Goal: Use online tool/utility: Utilize a website feature to perform a specific function

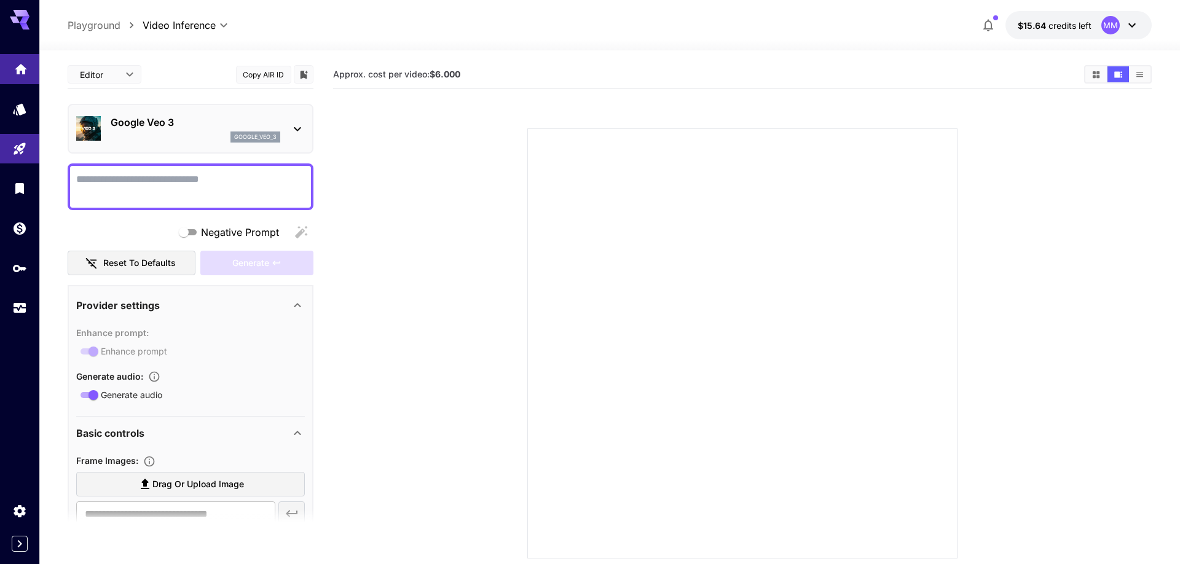
click at [18, 74] on link at bounding box center [19, 69] width 39 height 30
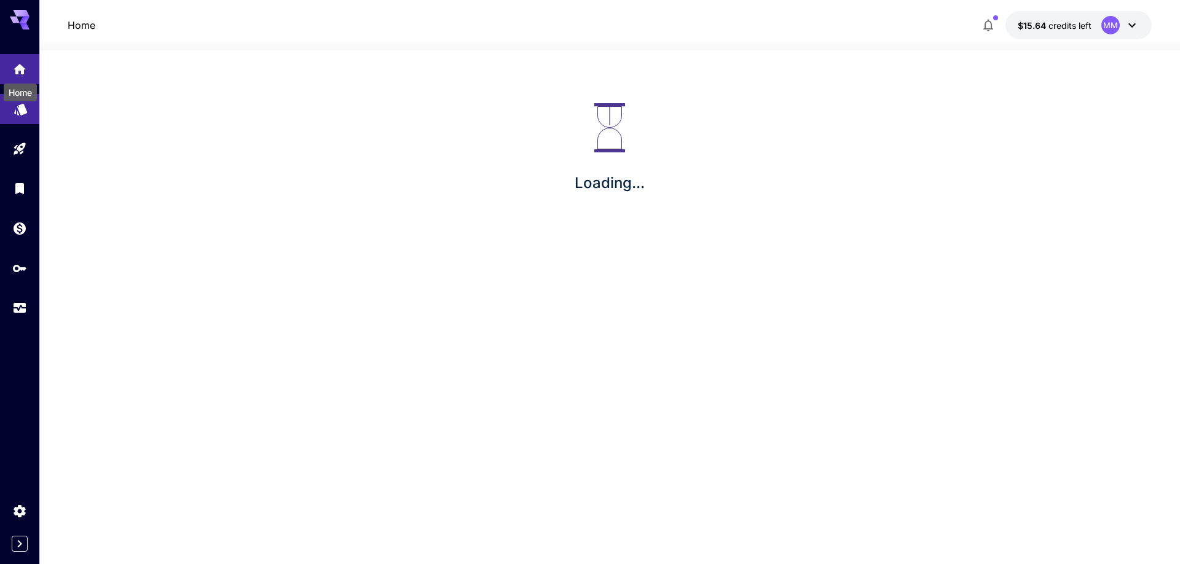
click at [18, 111] on icon "Models" at bounding box center [21, 105] width 15 height 15
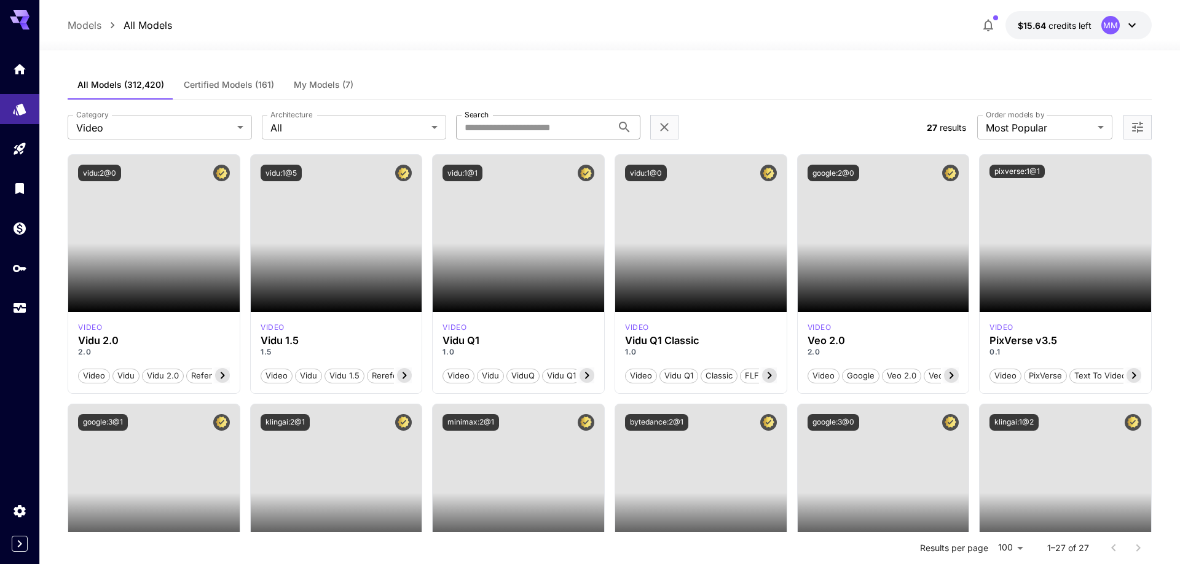
click at [516, 116] on input "Search" at bounding box center [534, 127] width 156 height 25
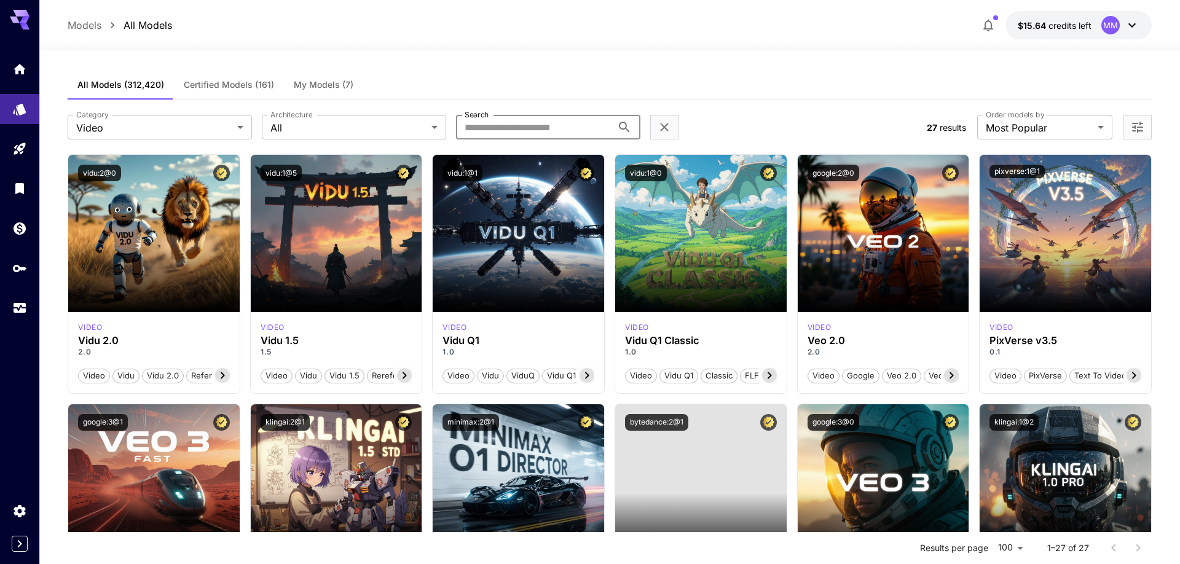
paste input "**********"
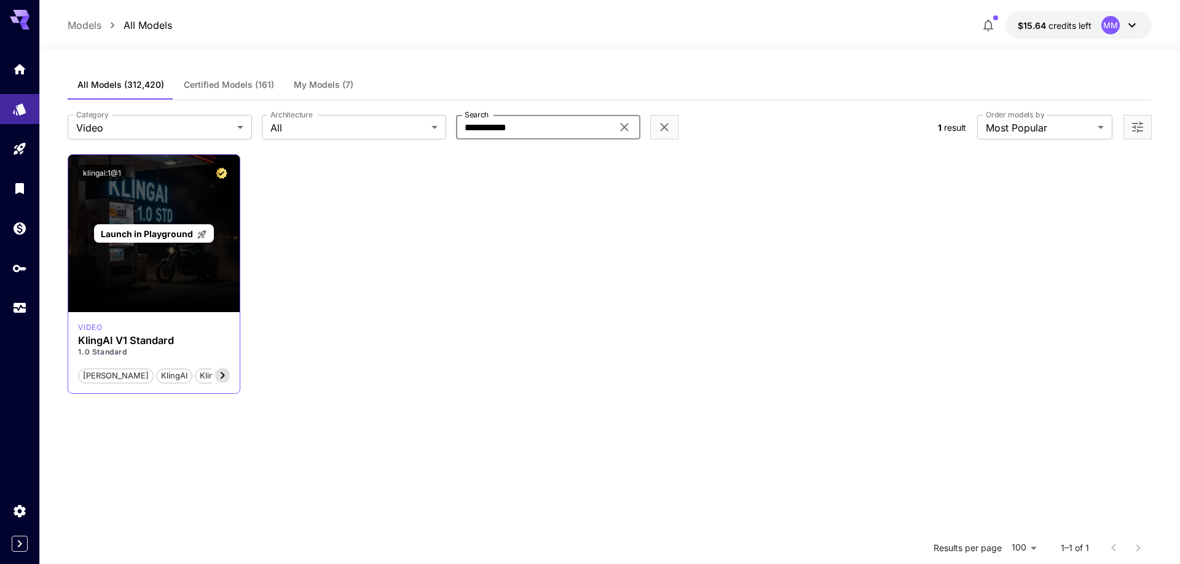
type input "**********"
click at [173, 241] on div "Launch in Playground" at bounding box center [154, 233] width 120 height 19
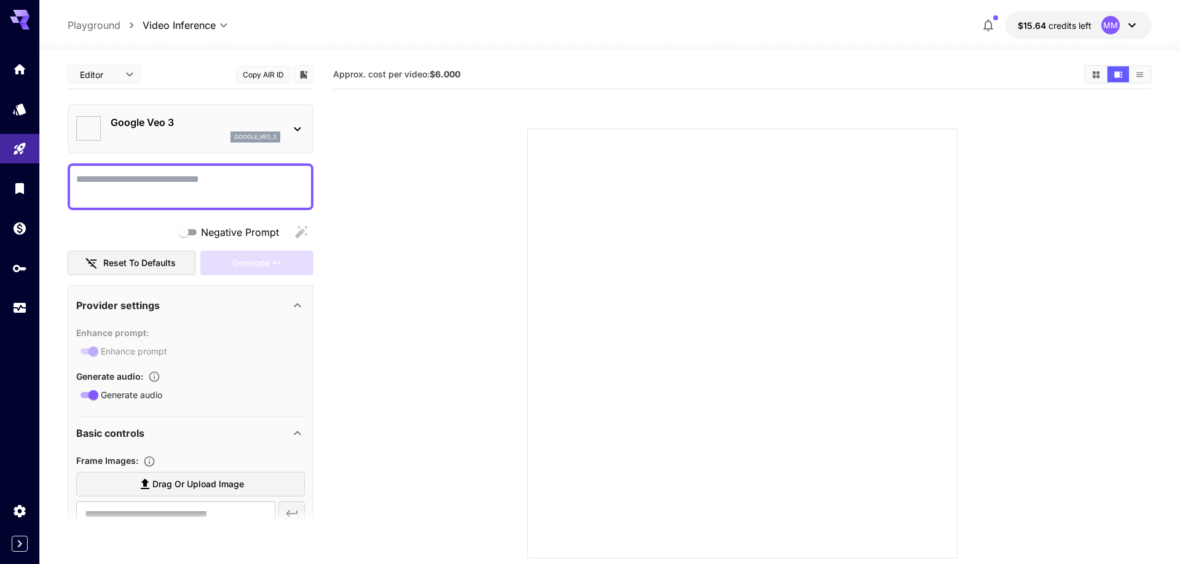
type input "**********"
type input "*"
type input "**"
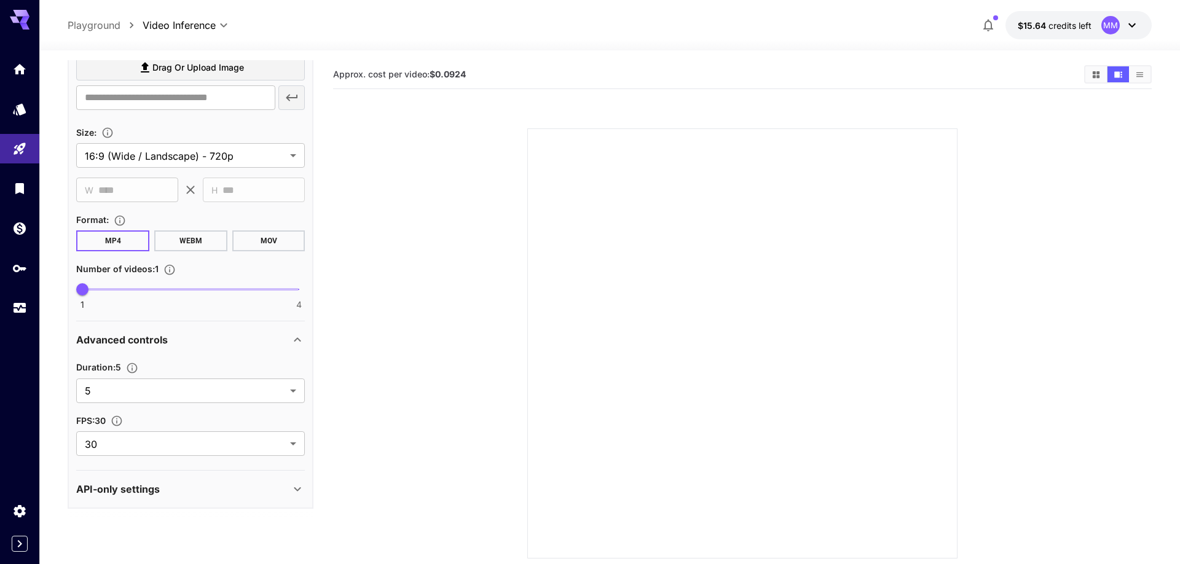
scroll to position [67, 0]
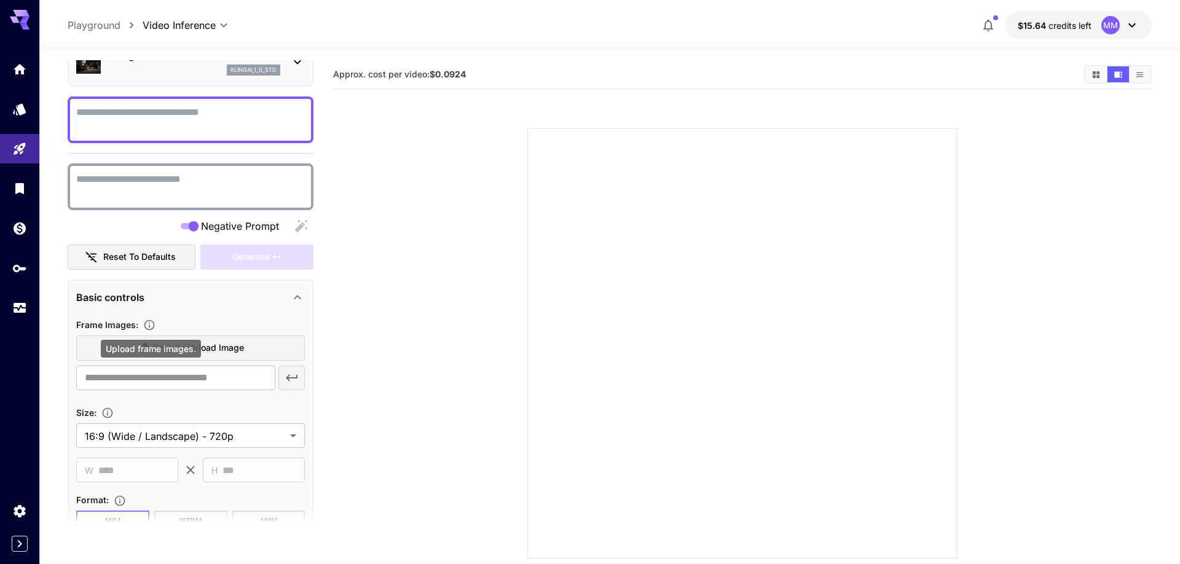
click at [147, 324] on icon "Upload frame images." at bounding box center [149, 325] width 12 height 12
click at [219, 301] on div "Basic controls" at bounding box center [183, 297] width 214 height 15
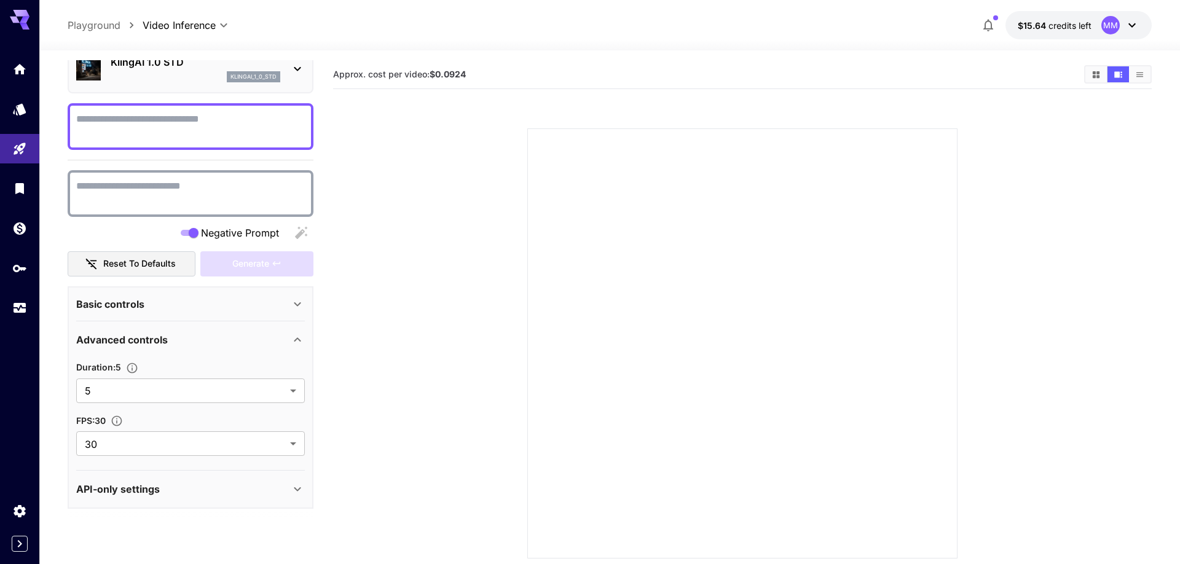
scroll to position [60, 0]
click at [219, 301] on div "Basic controls" at bounding box center [183, 304] width 214 height 15
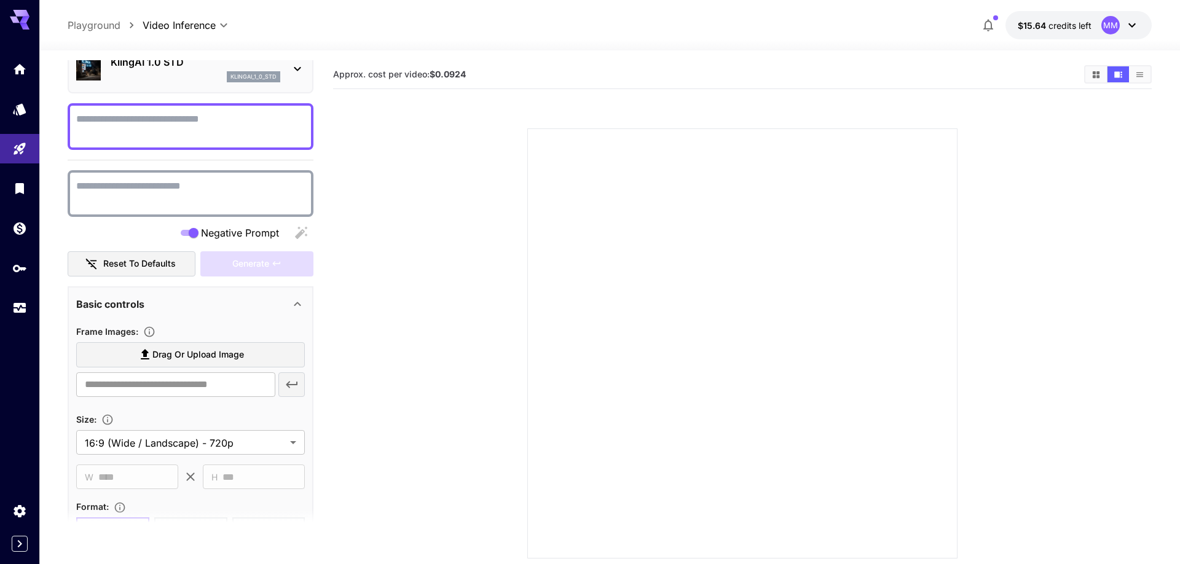
click at [1126, 30] on icon at bounding box center [1132, 25] width 15 height 15
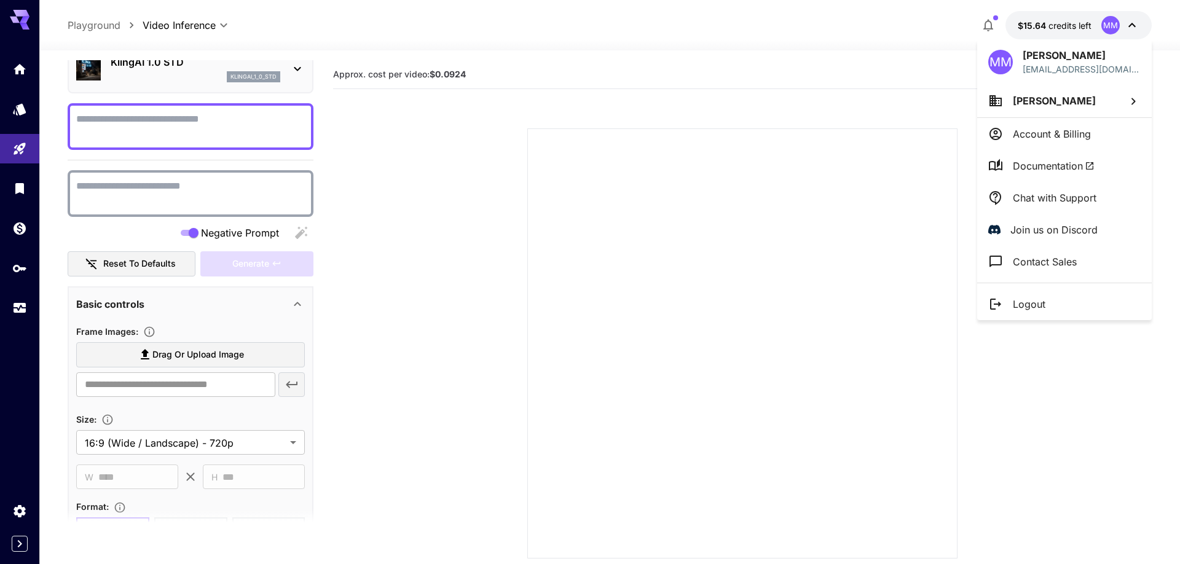
click at [1053, 171] on span "Documentation" at bounding box center [1054, 166] width 82 height 15
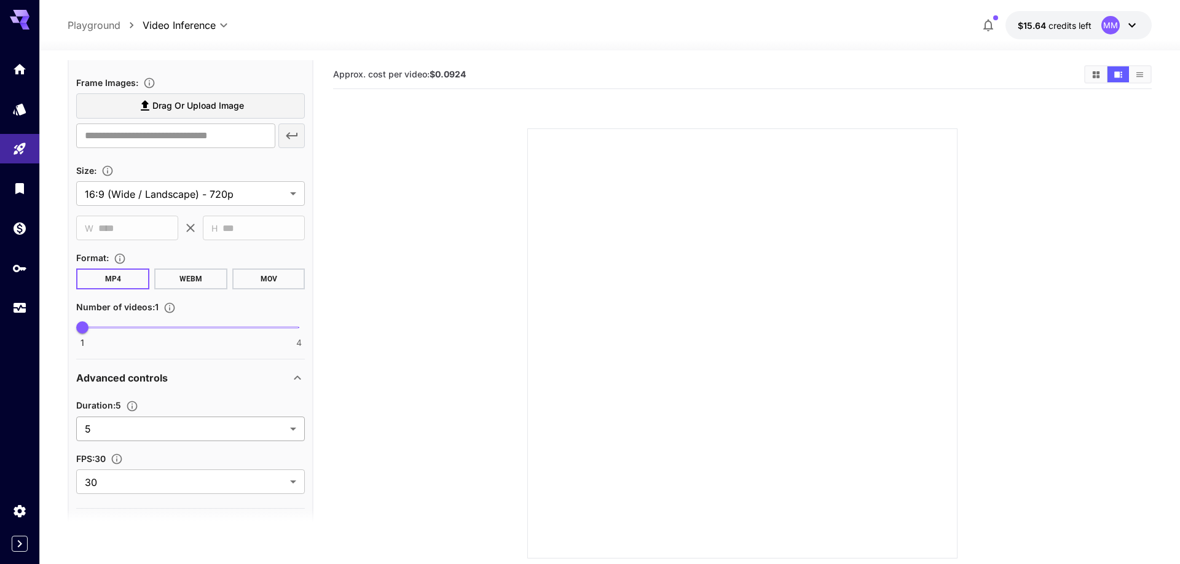
scroll to position [347, 0]
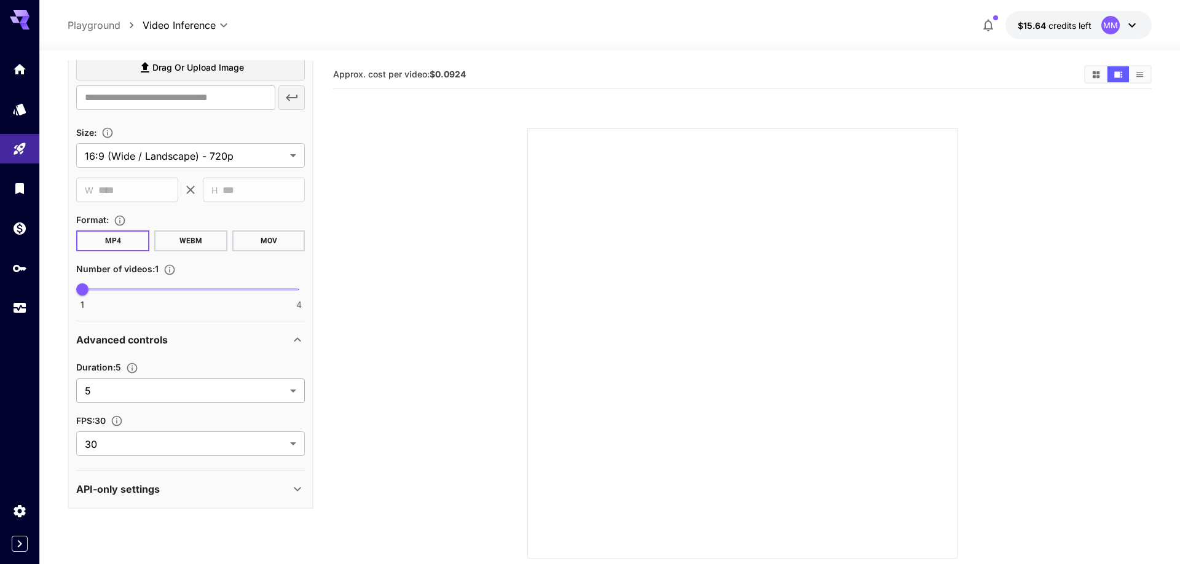
click at [182, 396] on body "**********" at bounding box center [590, 330] width 1180 height 661
click at [185, 387] on div at bounding box center [590, 282] width 1180 height 564
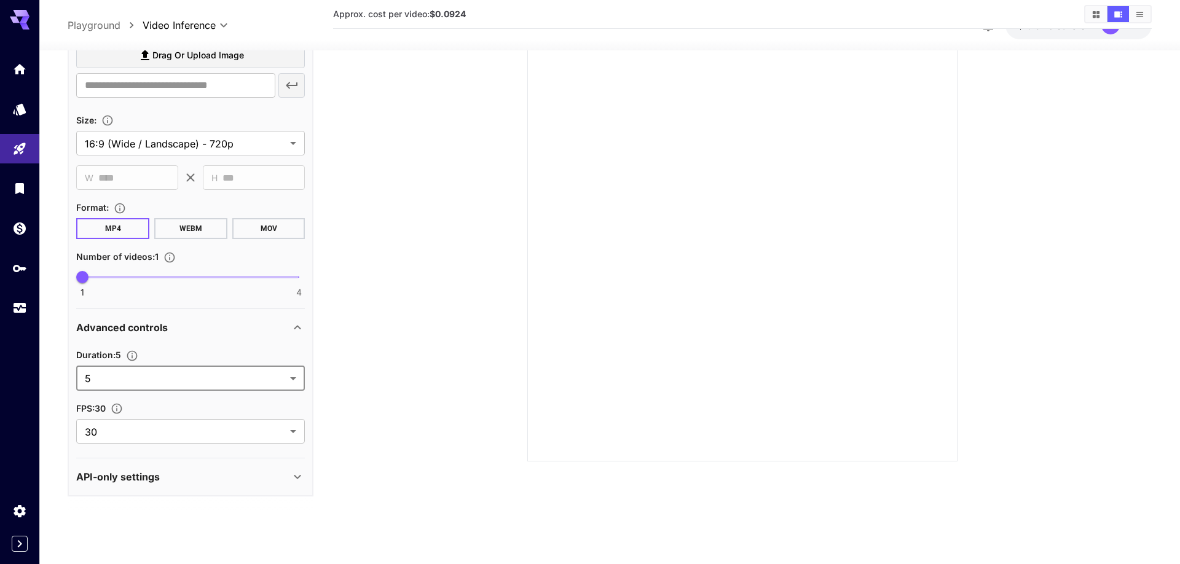
click at [194, 472] on div "API-only settings" at bounding box center [183, 477] width 214 height 15
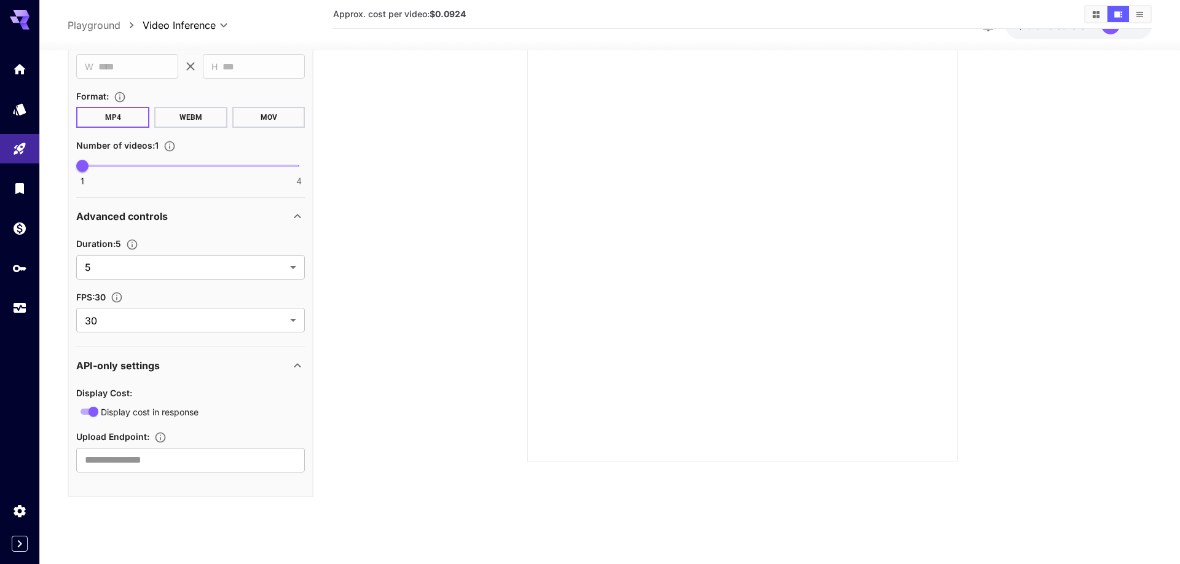
click at [190, 352] on div "API-only settings" at bounding box center [190, 365] width 229 height 29
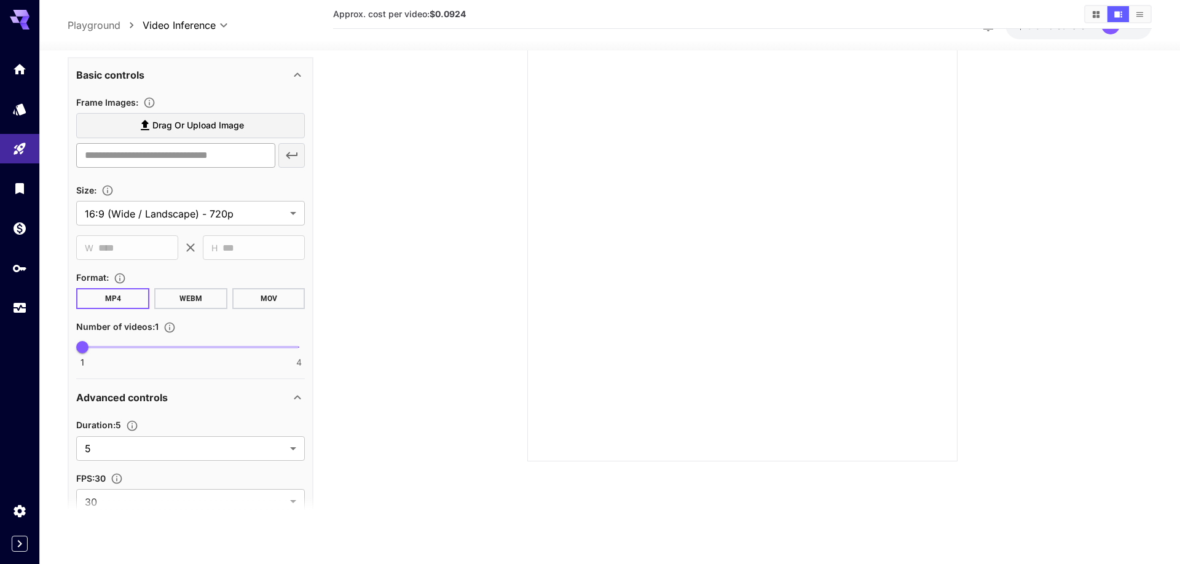
scroll to position [347, 0]
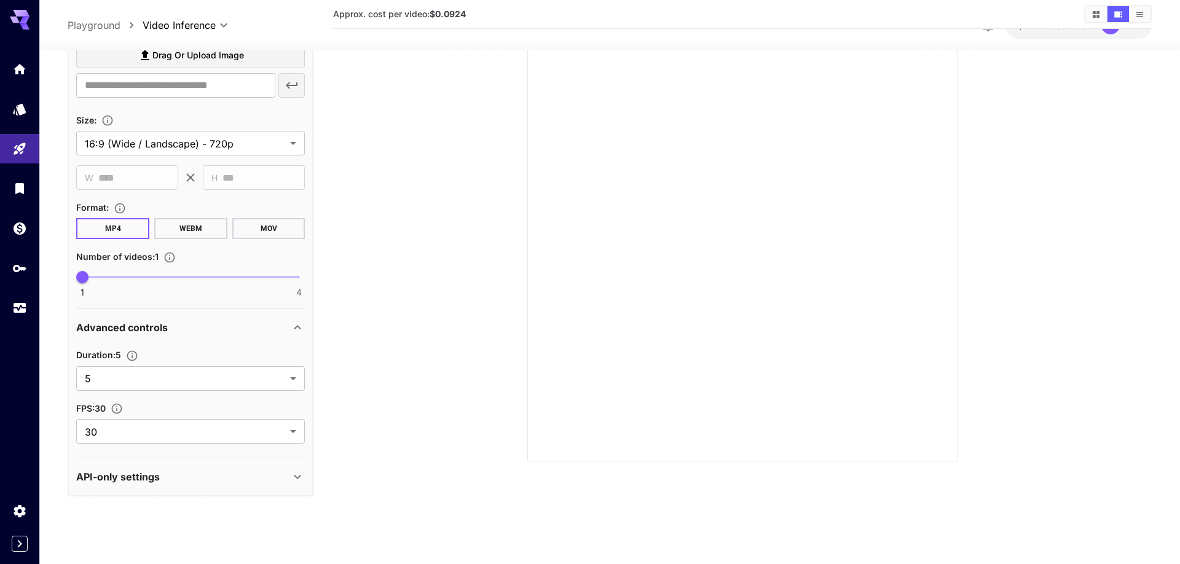
click at [171, 321] on div "Advanced controls" at bounding box center [183, 327] width 214 height 15
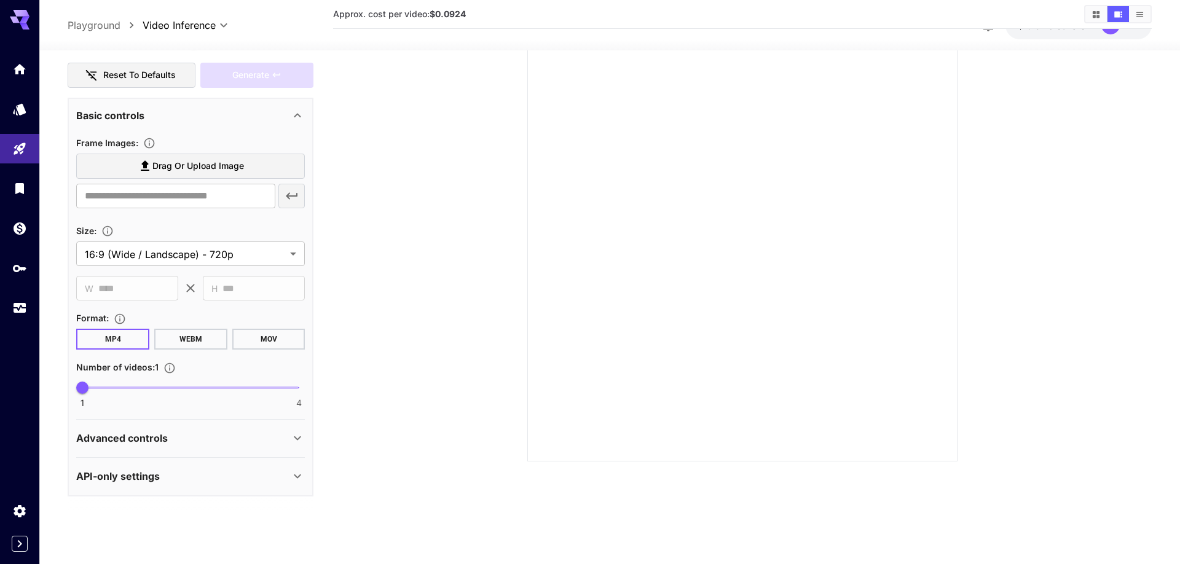
scroll to position [236, 0]
click at [177, 438] on div "Advanced controls" at bounding box center [183, 438] width 214 height 15
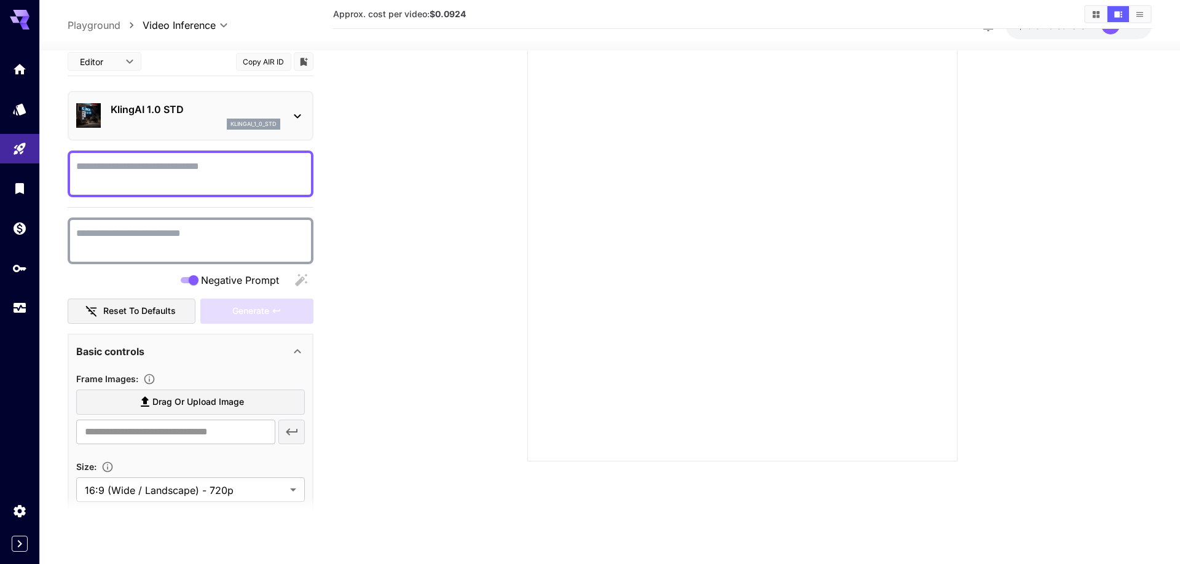
scroll to position [0, 0]
click at [242, 107] on p "KlingAI 1.0 STD" at bounding box center [196, 110] width 170 height 15
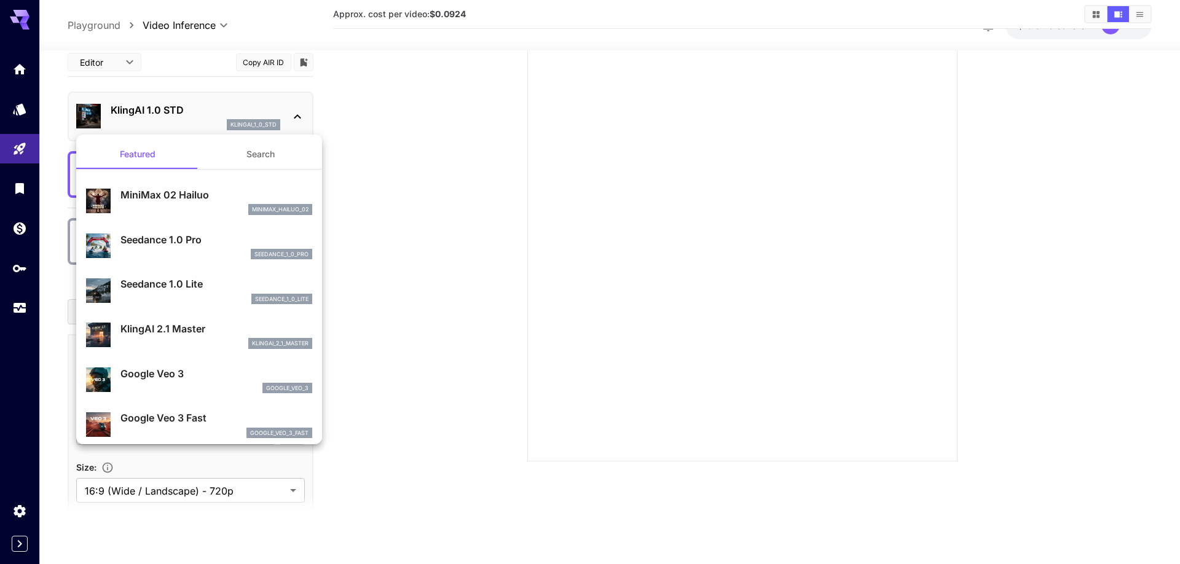
click at [242, 107] on div at bounding box center [590, 282] width 1180 height 564
